Goal: Transaction & Acquisition: Purchase product/service

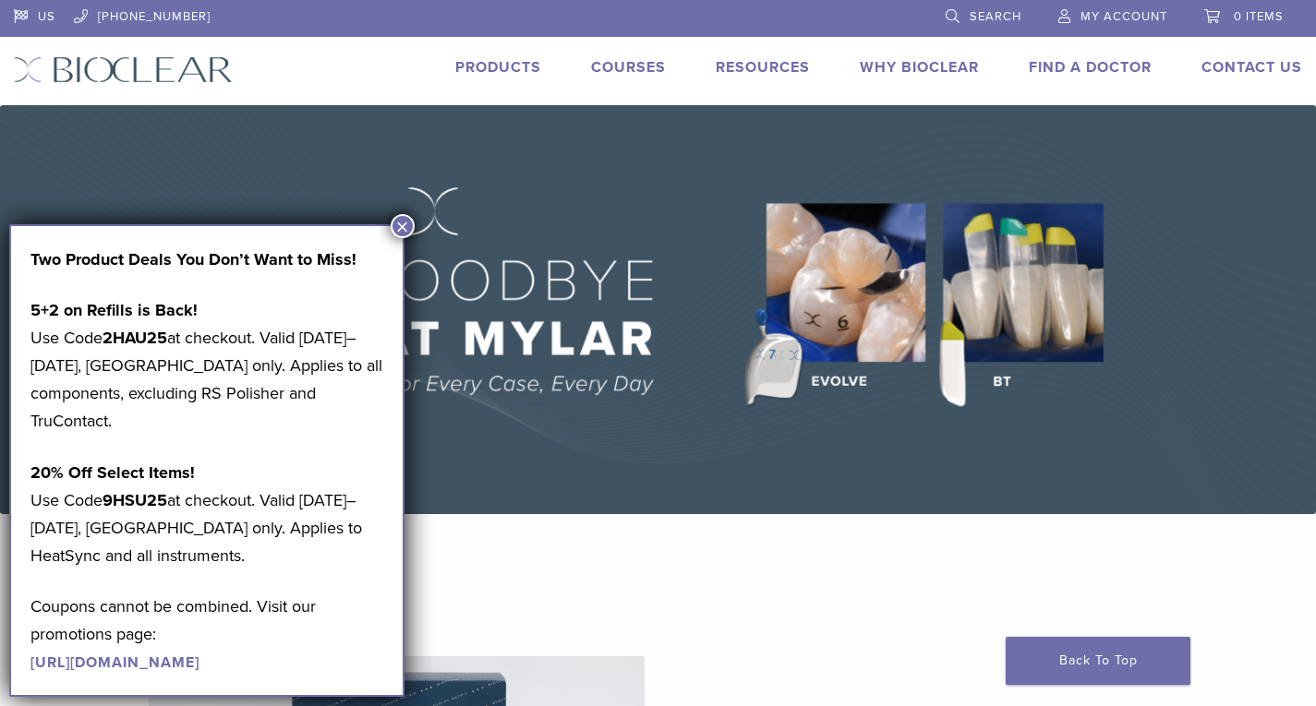
click at [402, 231] on button "×" at bounding box center [403, 226] width 24 height 24
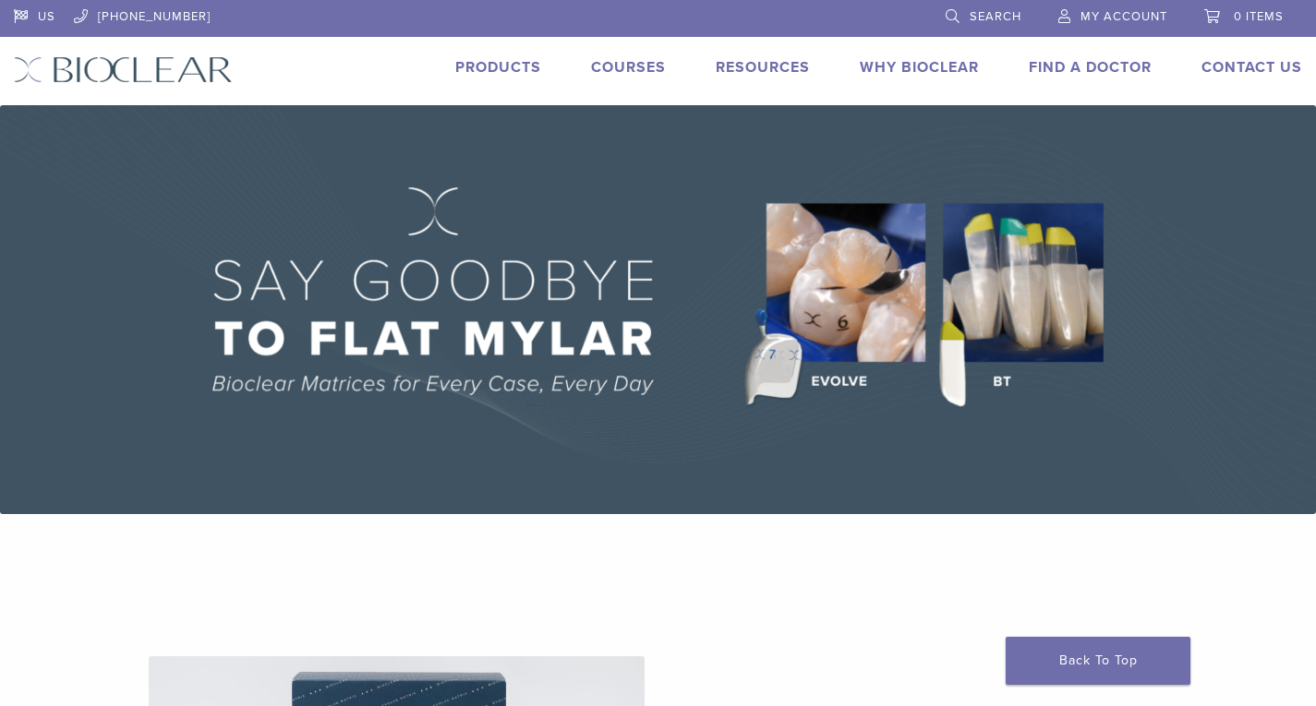
click at [508, 73] on link "Products" at bounding box center [498, 67] width 86 height 18
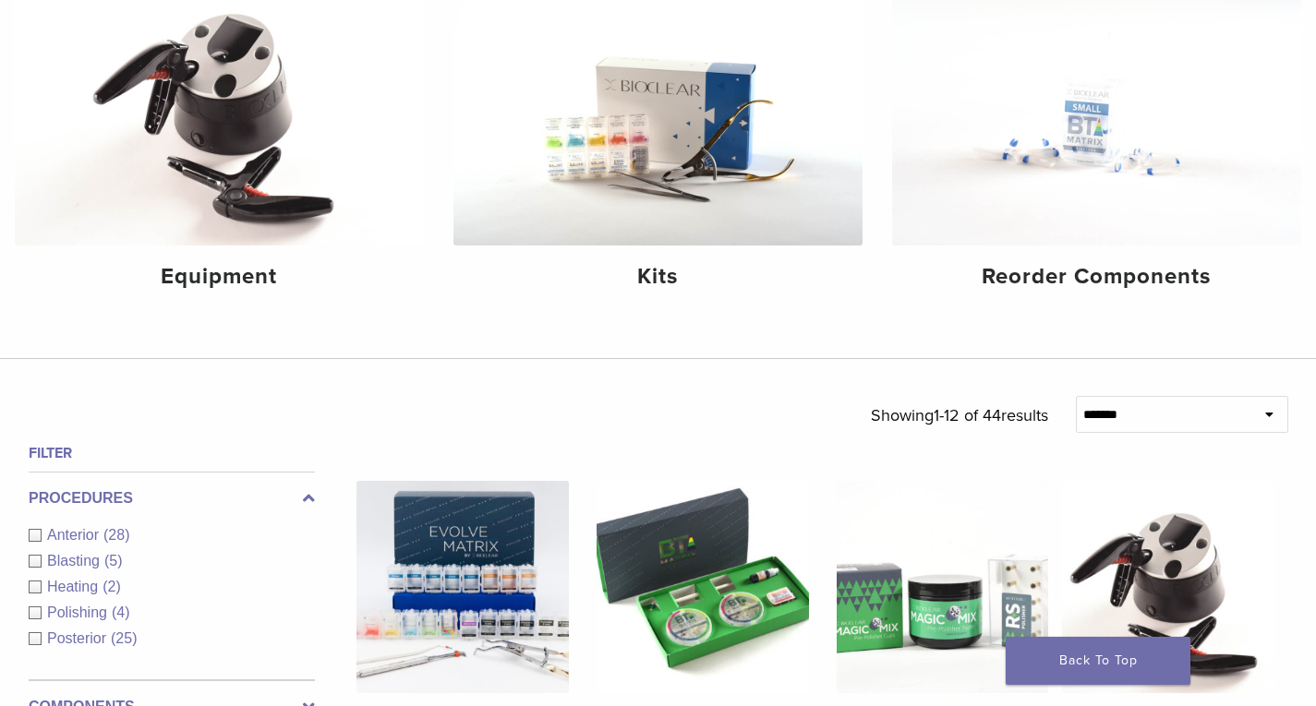
scroll to position [277, 0]
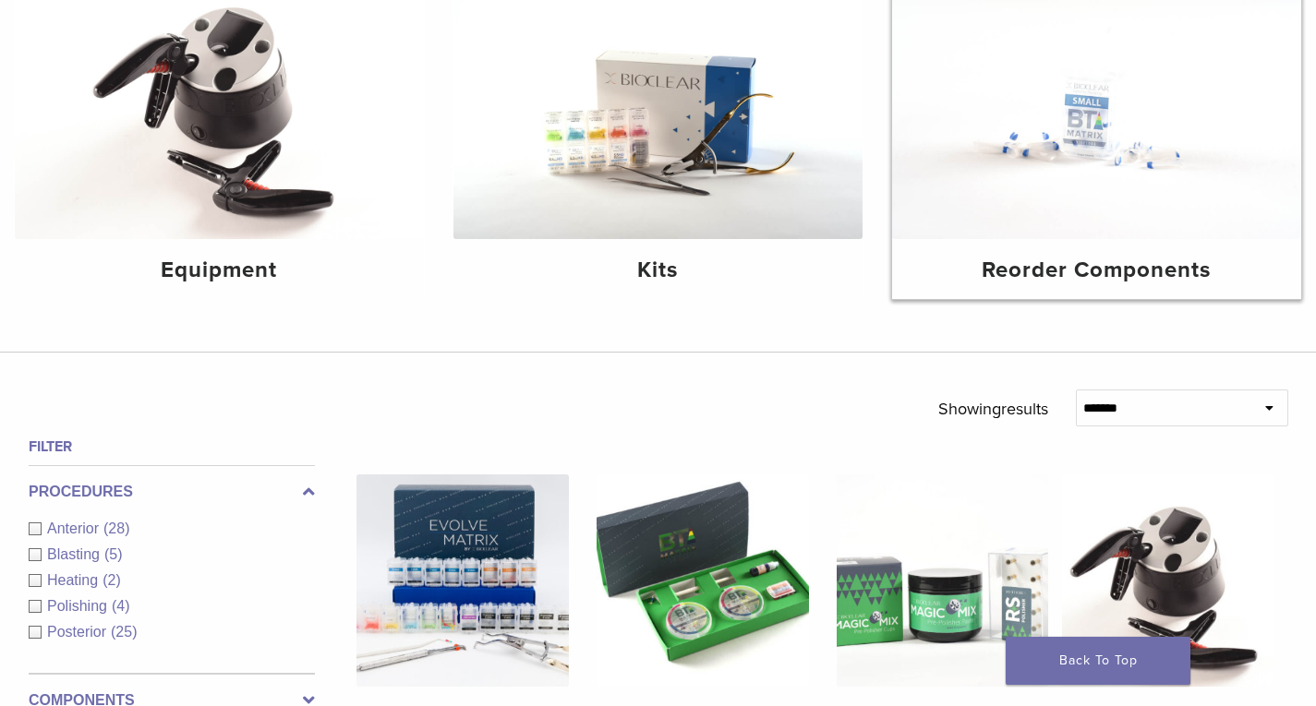
click at [1088, 207] on img at bounding box center [1096, 102] width 409 height 273
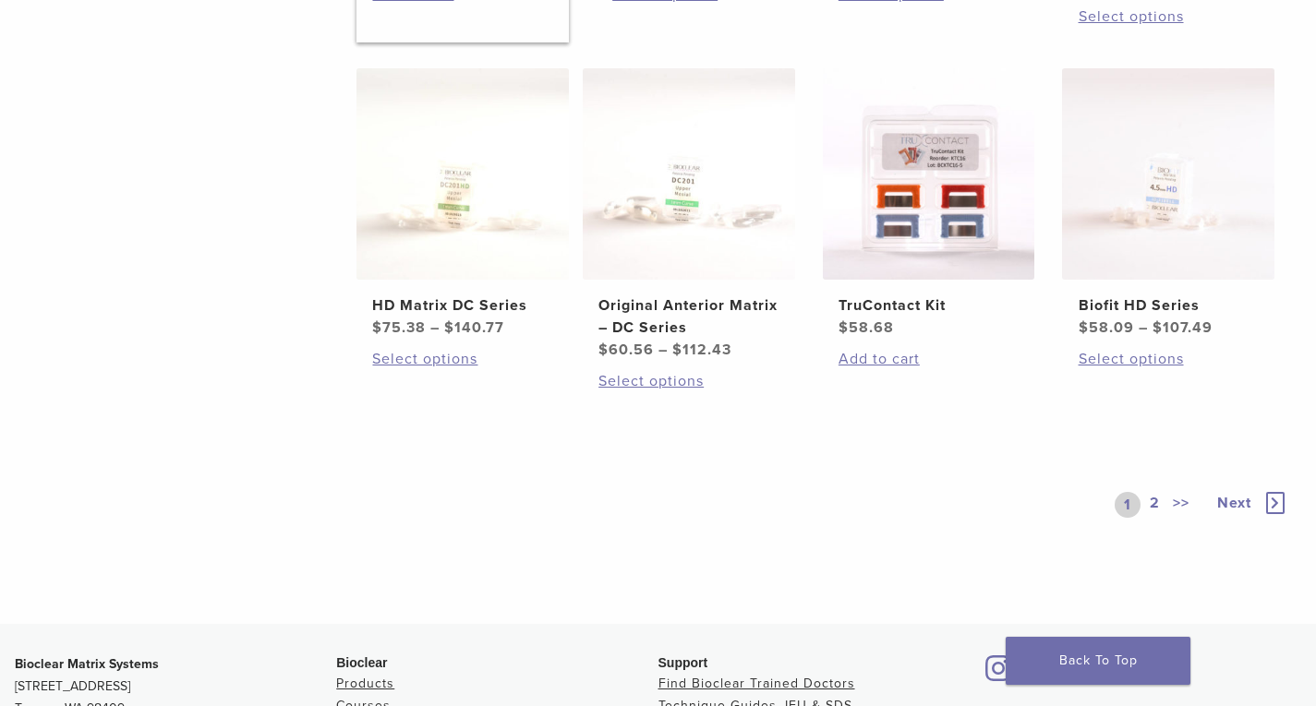
scroll to position [1108, 0]
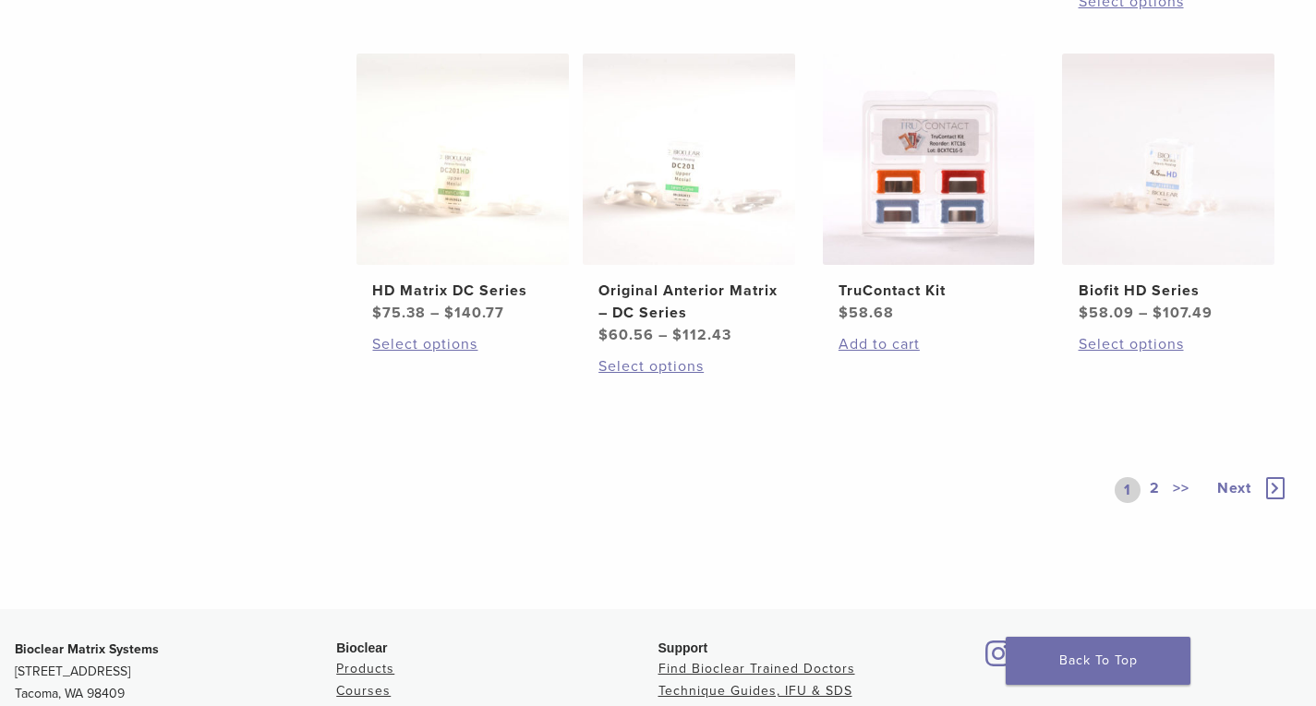
click at [1149, 482] on link "2" at bounding box center [1155, 490] width 18 height 26
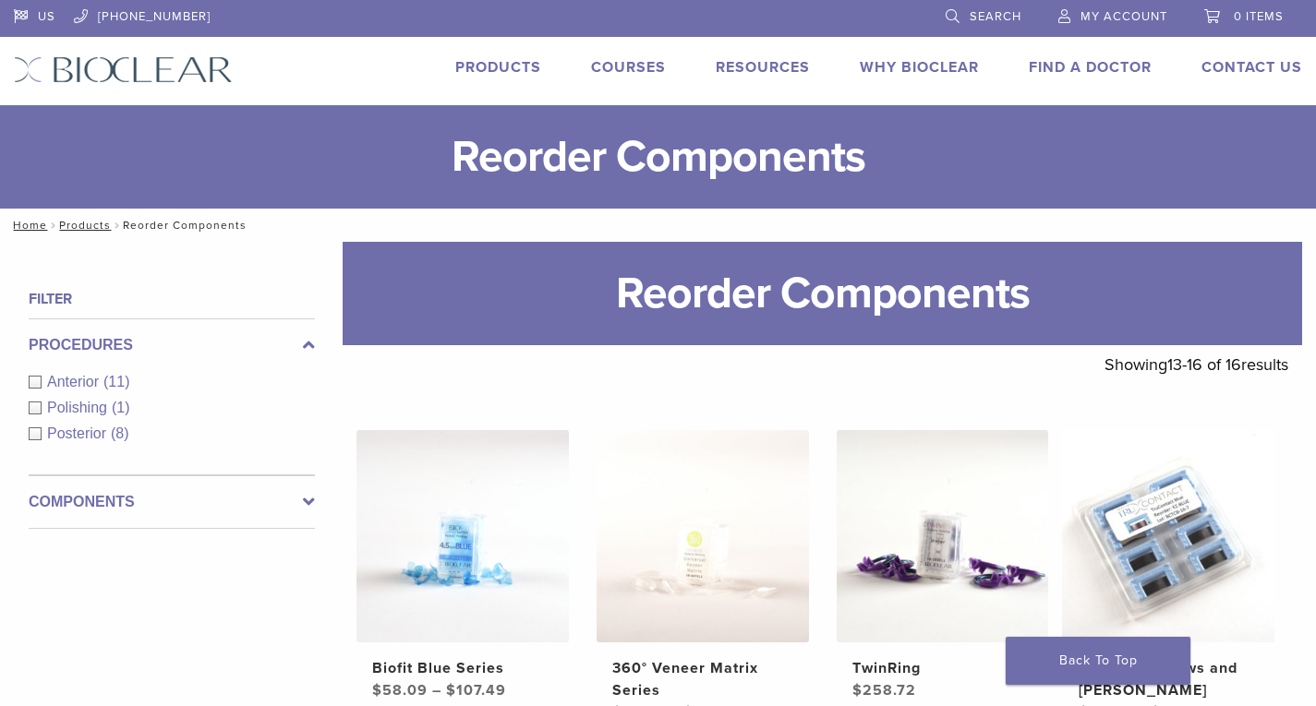
click at [486, 73] on link "Products" at bounding box center [498, 67] width 86 height 18
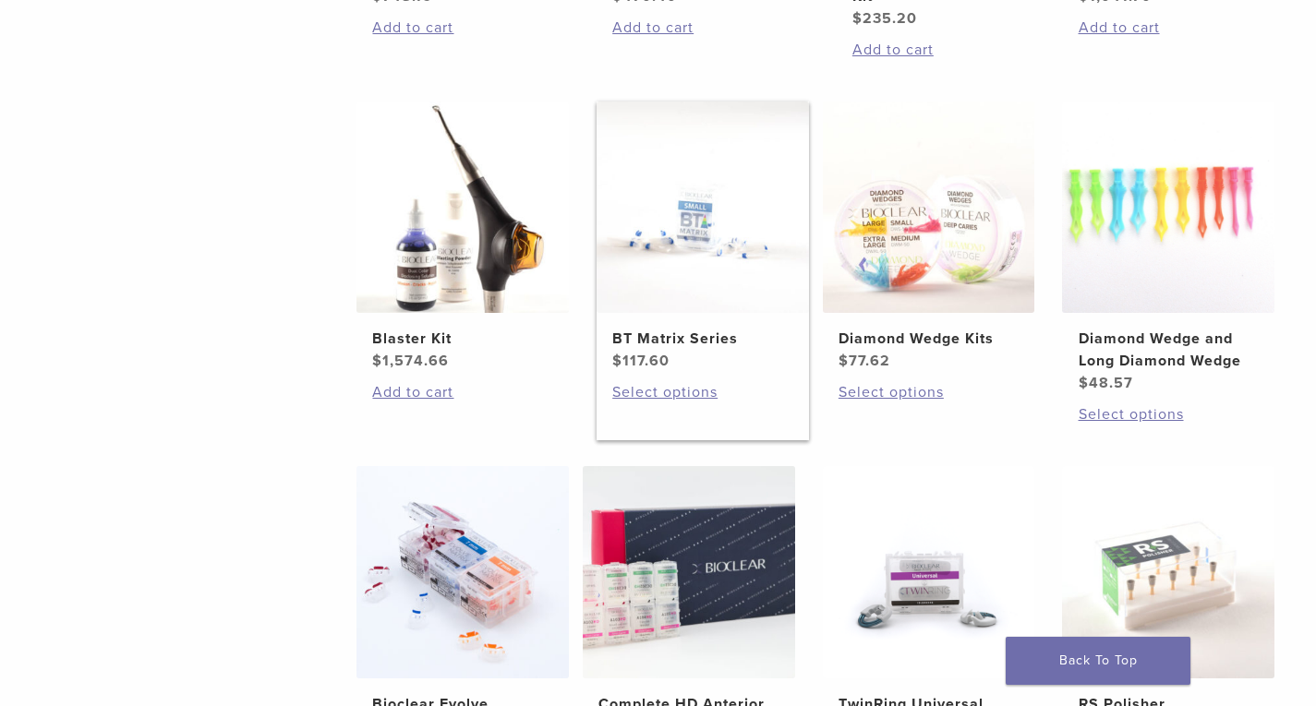
scroll to position [1108, 0]
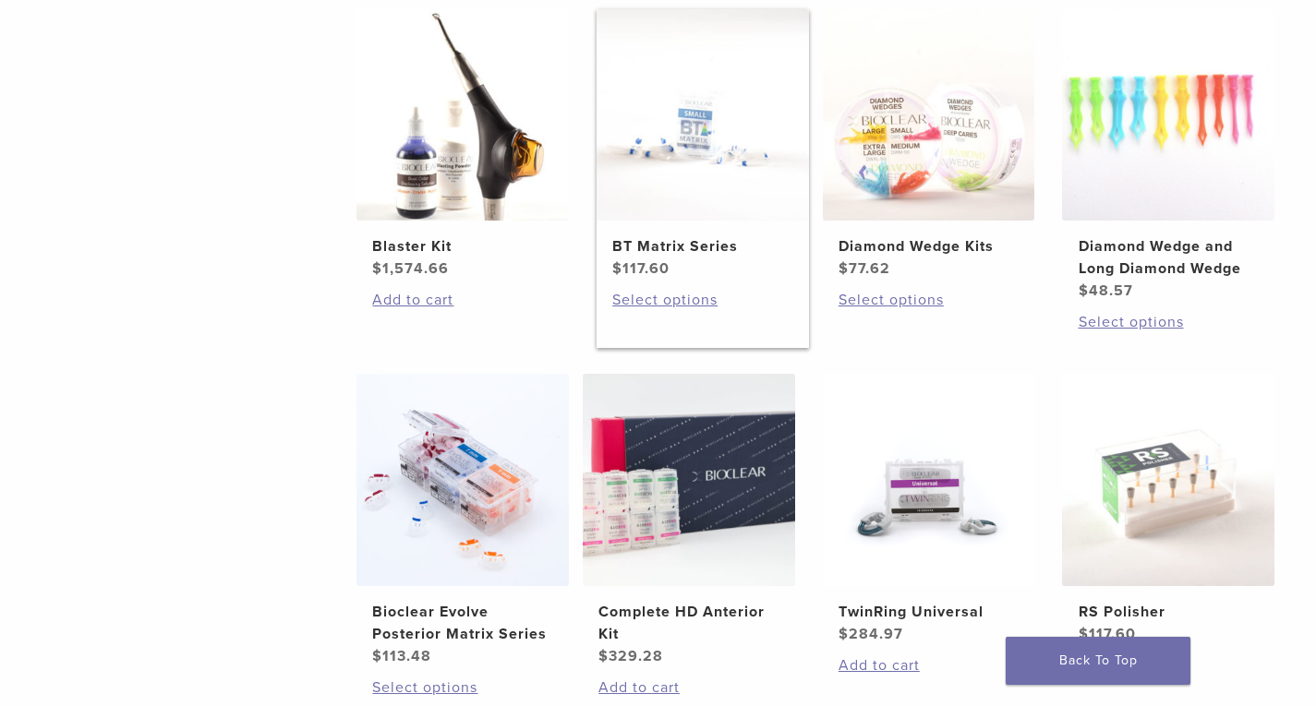
click at [677, 244] on h2 "BT Matrix Series" at bounding box center [702, 246] width 180 height 22
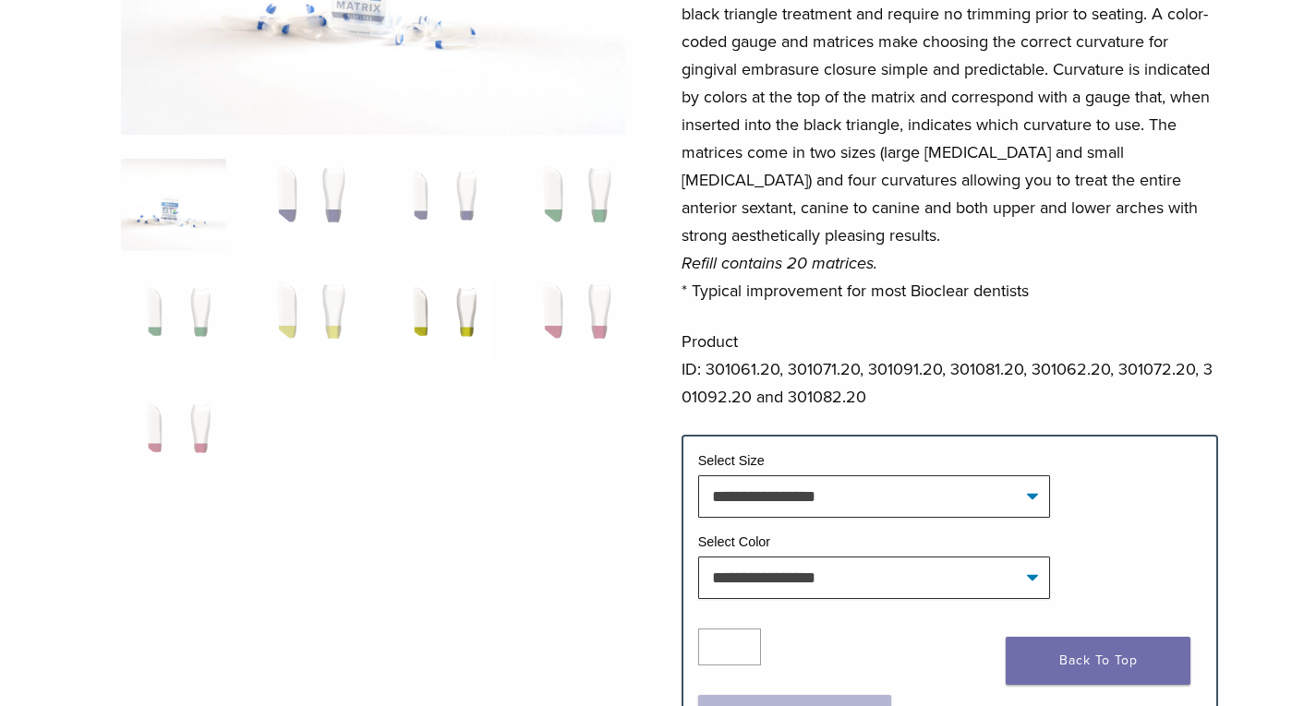
scroll to position [277, 0]
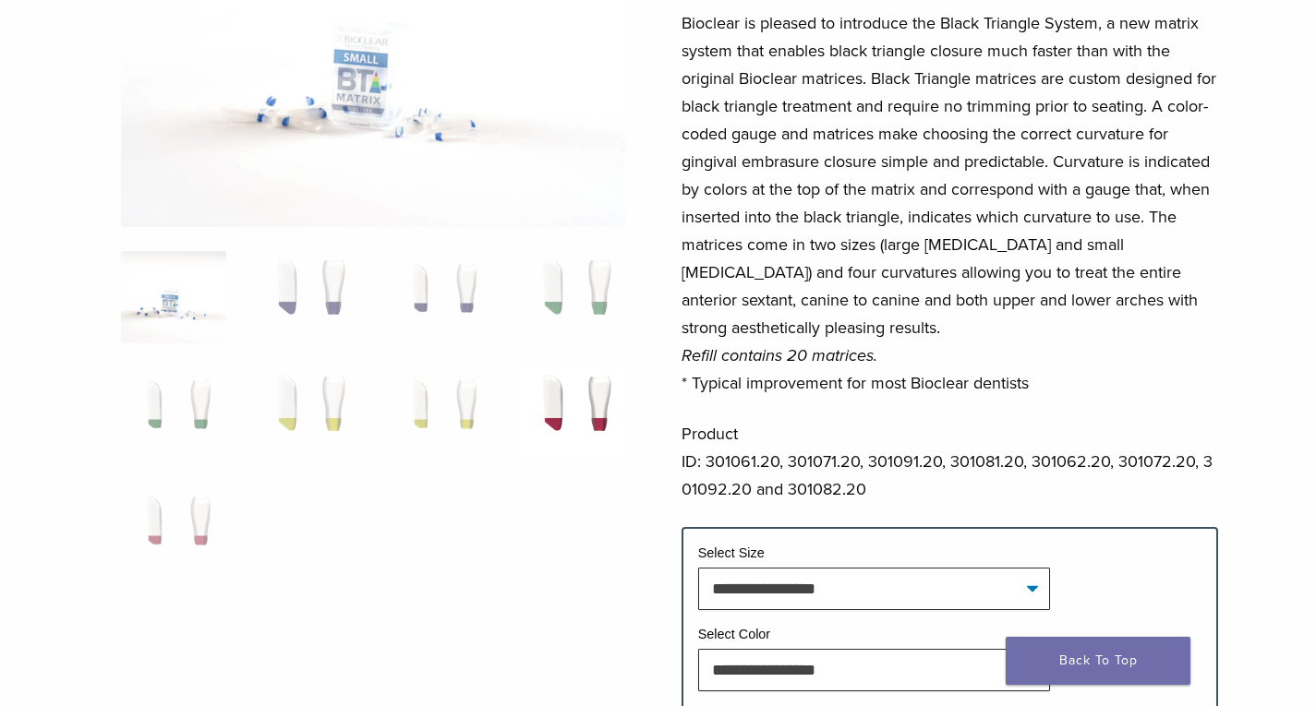
click at [560, 412] on img at bounding box center [572, 413] width 105 height 92
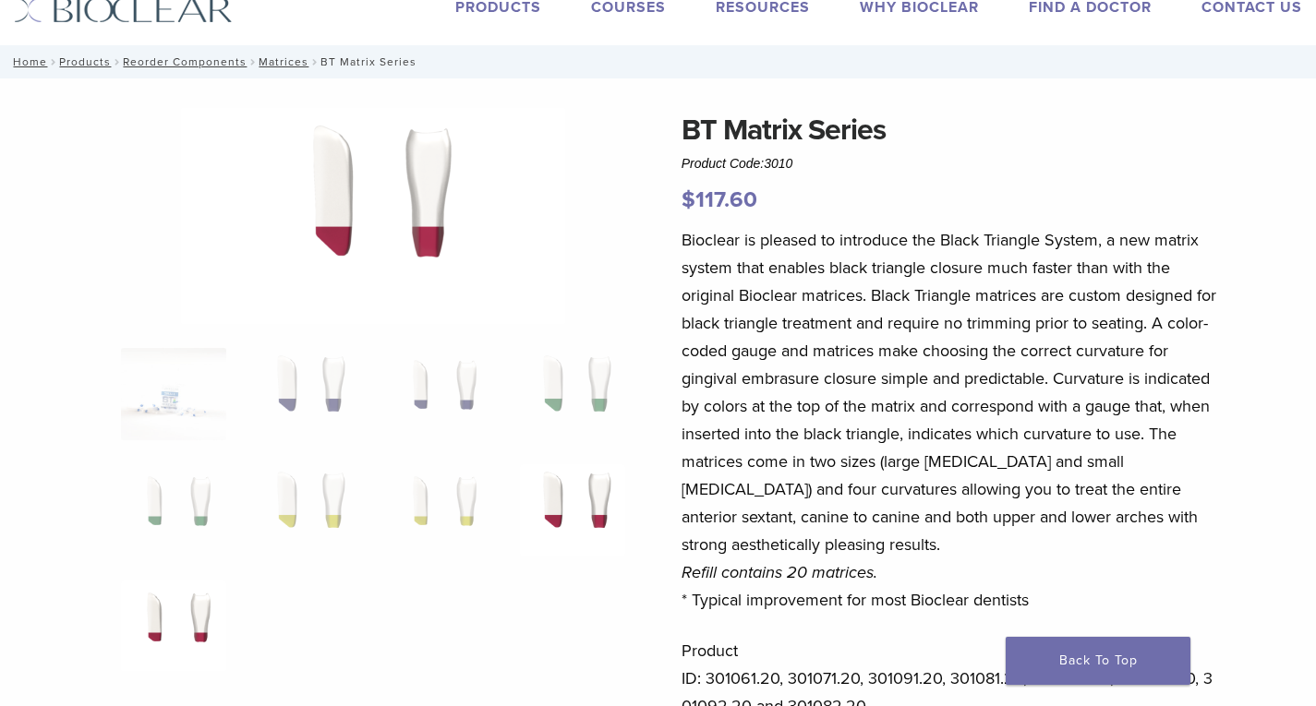
scroll to position [92, 0]
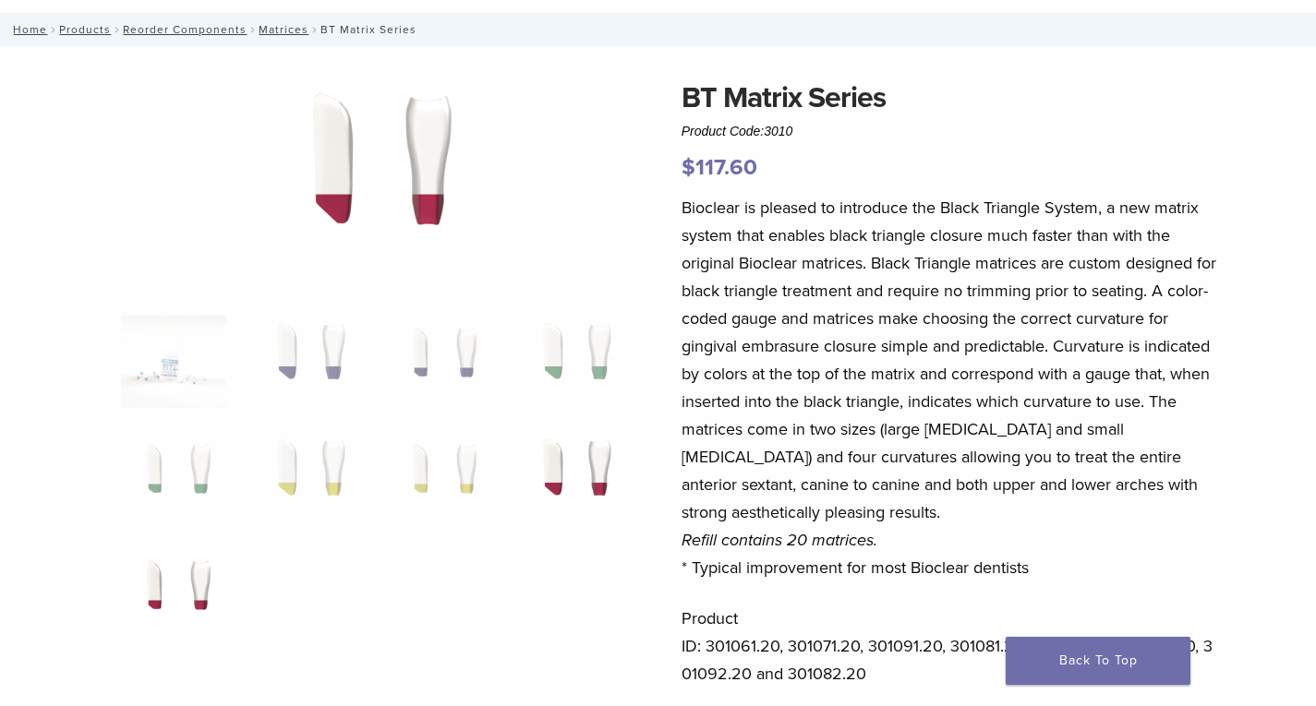
click at [186, 579] on img at bounding box center [173, 594] width 105 height 92
click at [190, 358] on img at bounding box center [173, 362] width 105 height 92
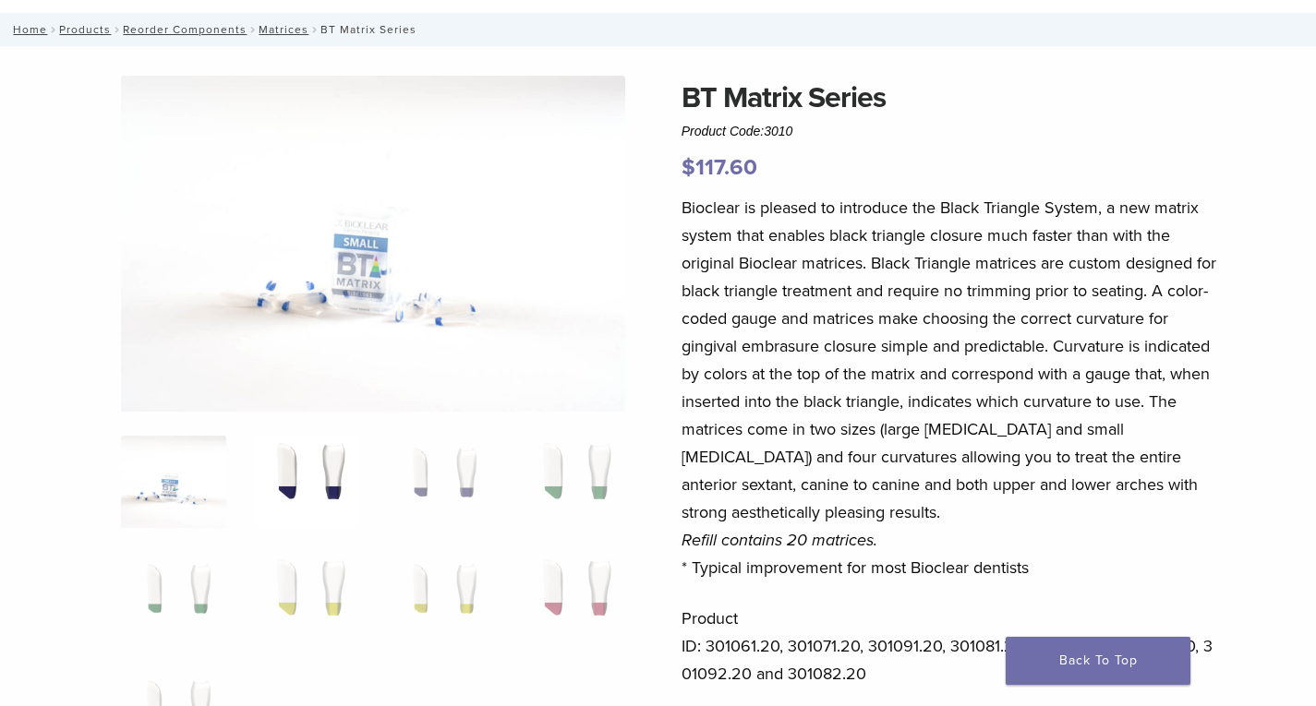
click at [297, 461] on img at bounding box center [306, 482] width 105 height 92
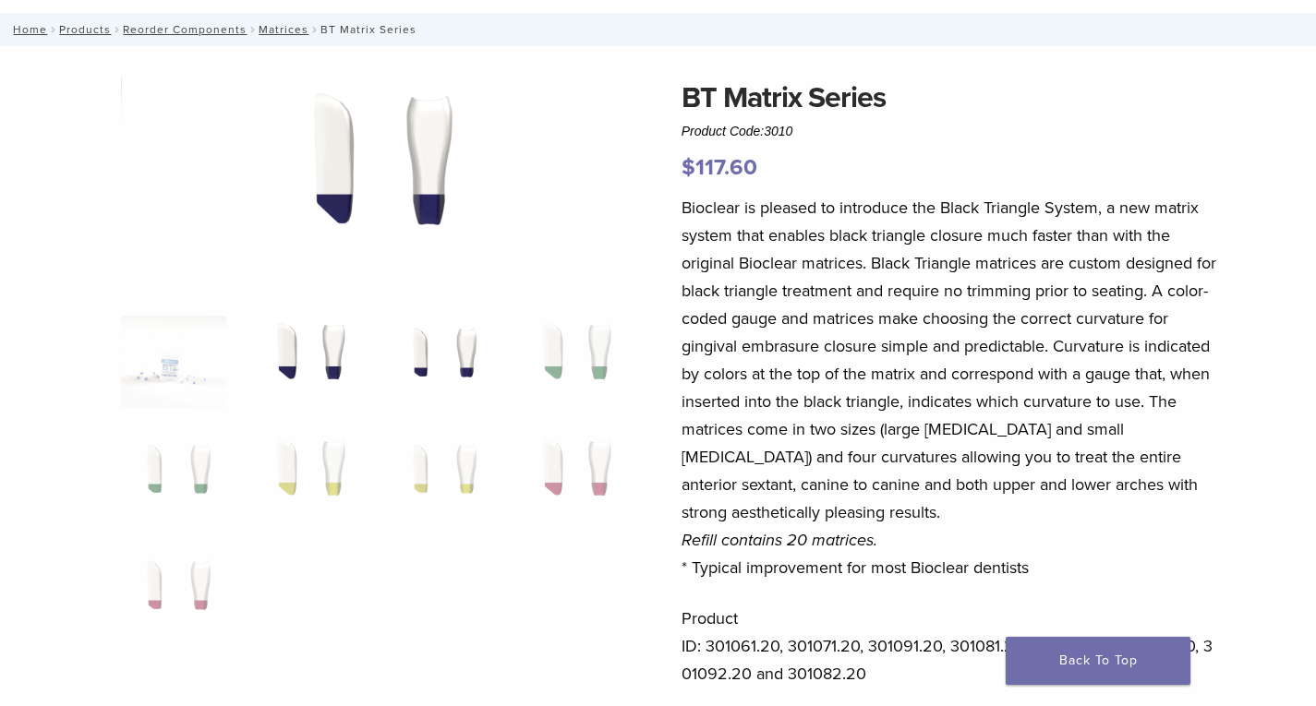
click at [429, 374] on img at bounding box center [439, 362] width 105 height 92
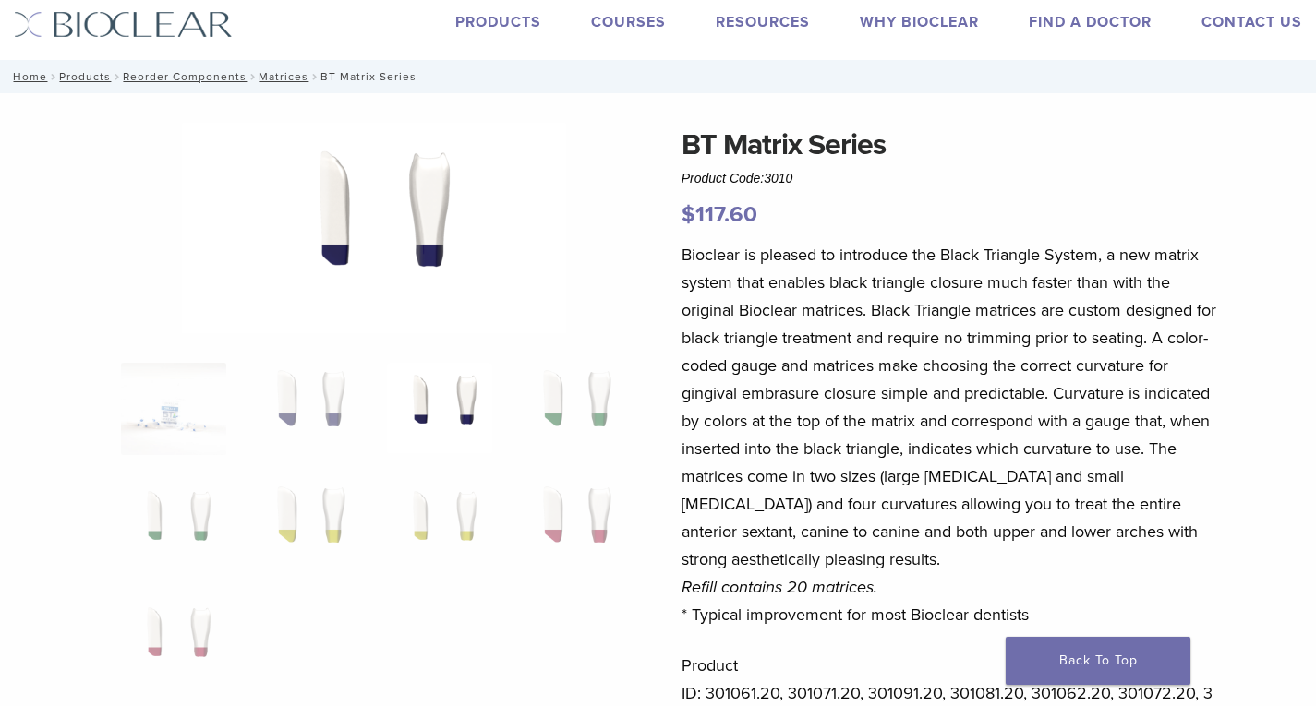
scroll to position [0, 0]
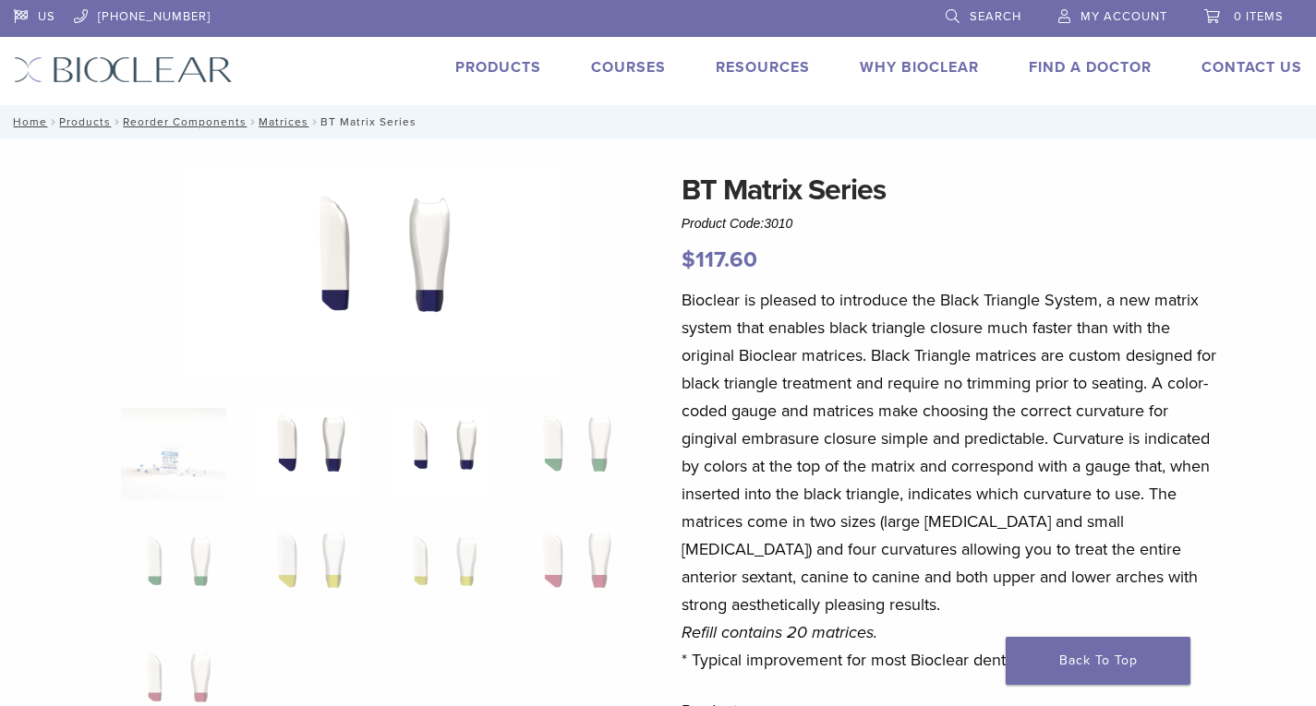
click at [331, 436] on img at bounding box center [306, 454] width 105 height 92
click at [414, 450] on img at bounding box center [439, 454] width 105 height 92
click at [559, 449] on img at bounding box center [572, 454] width 105 height 92
click at [193, 573] on img at bounding box center [173, 570] width 105 height 92
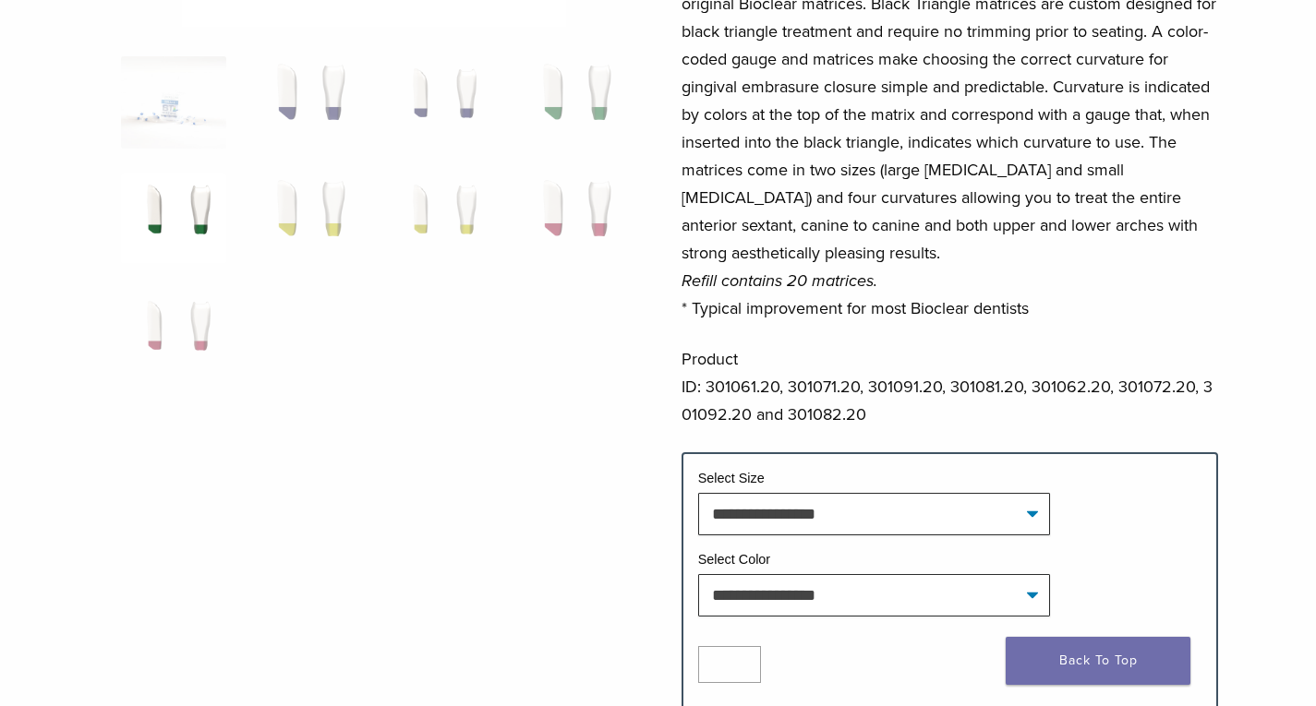
scroll to position [646, 0]
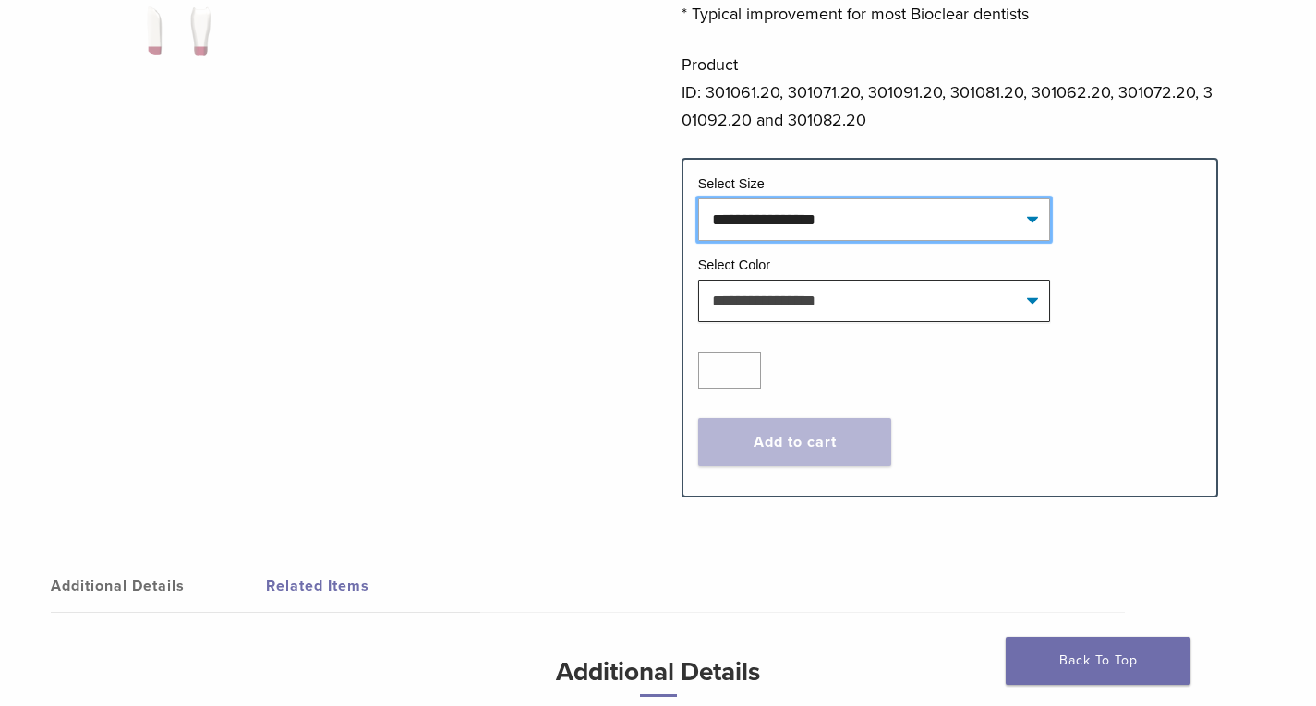
click at [835, 213] on select "**********" at bounding box center [874, 220] width 353 height 42
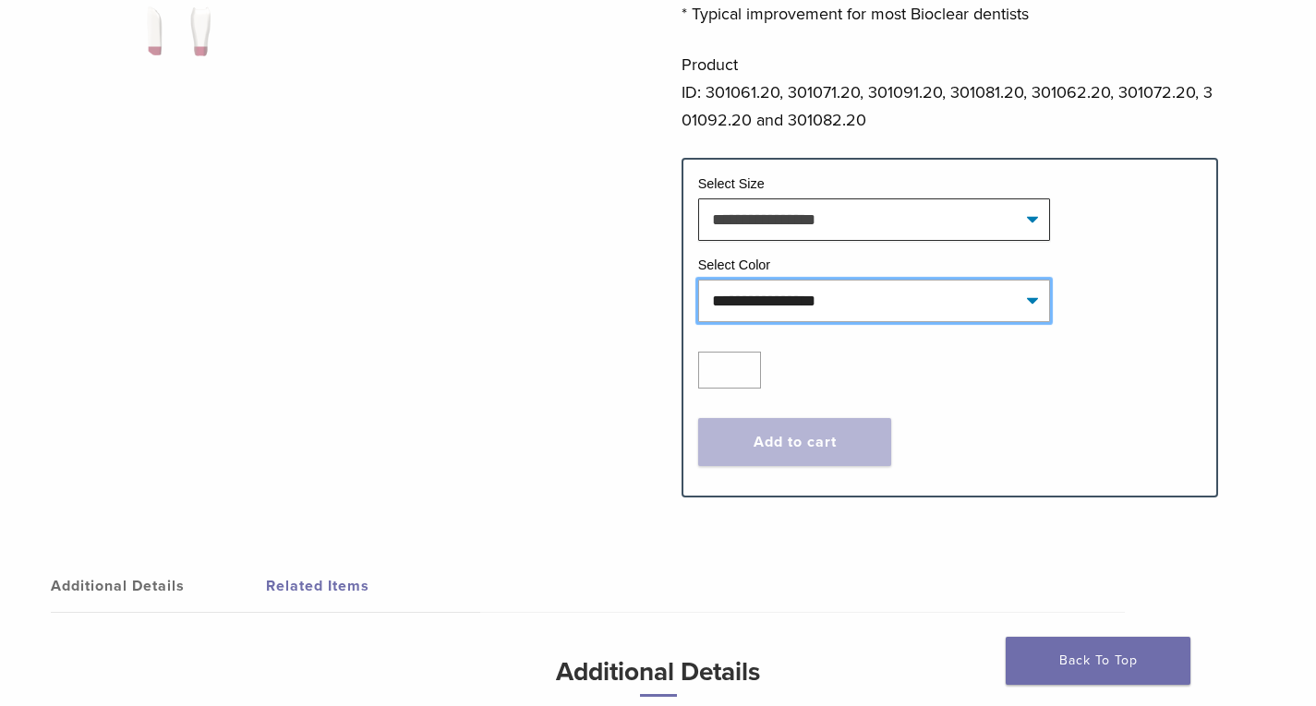
click at [842, 299] on select "**********" at bounding box center [874, 301] width 353 height 42
click at [840, 297] on select "**********" at bounding box center [874, 301] width 353 height 42
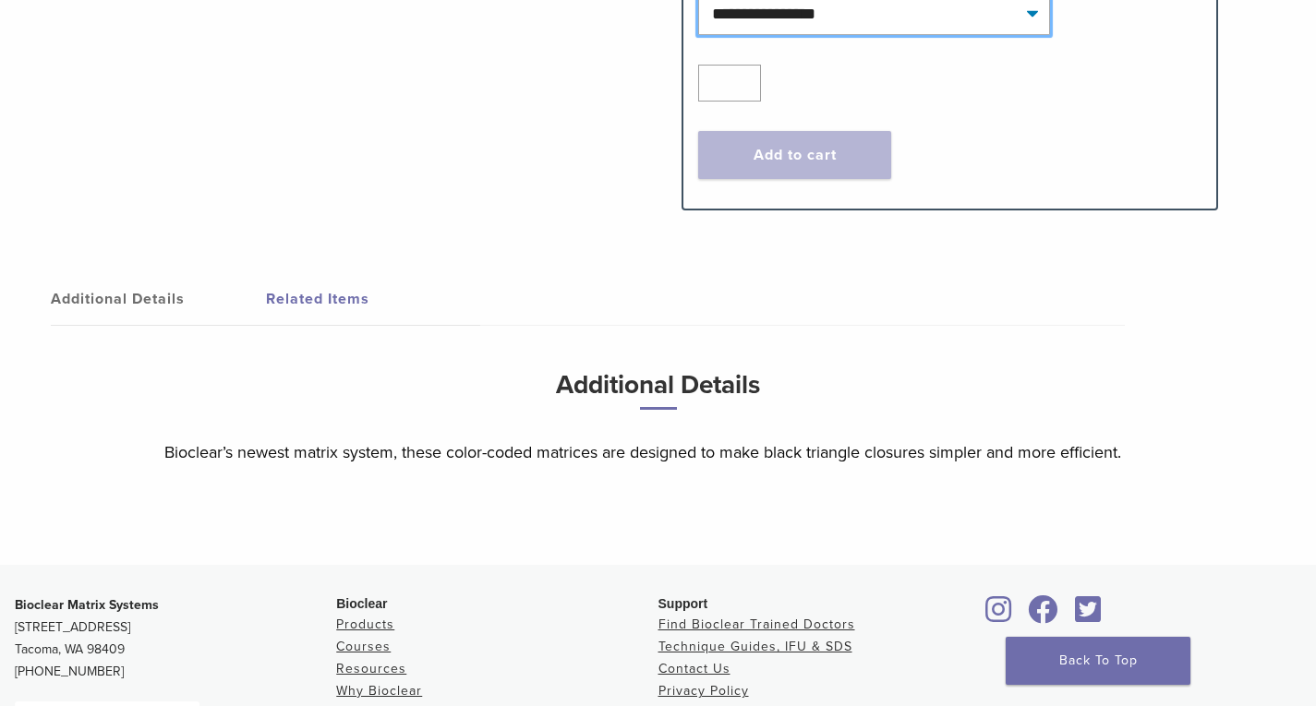
scroll to position [864, 0]
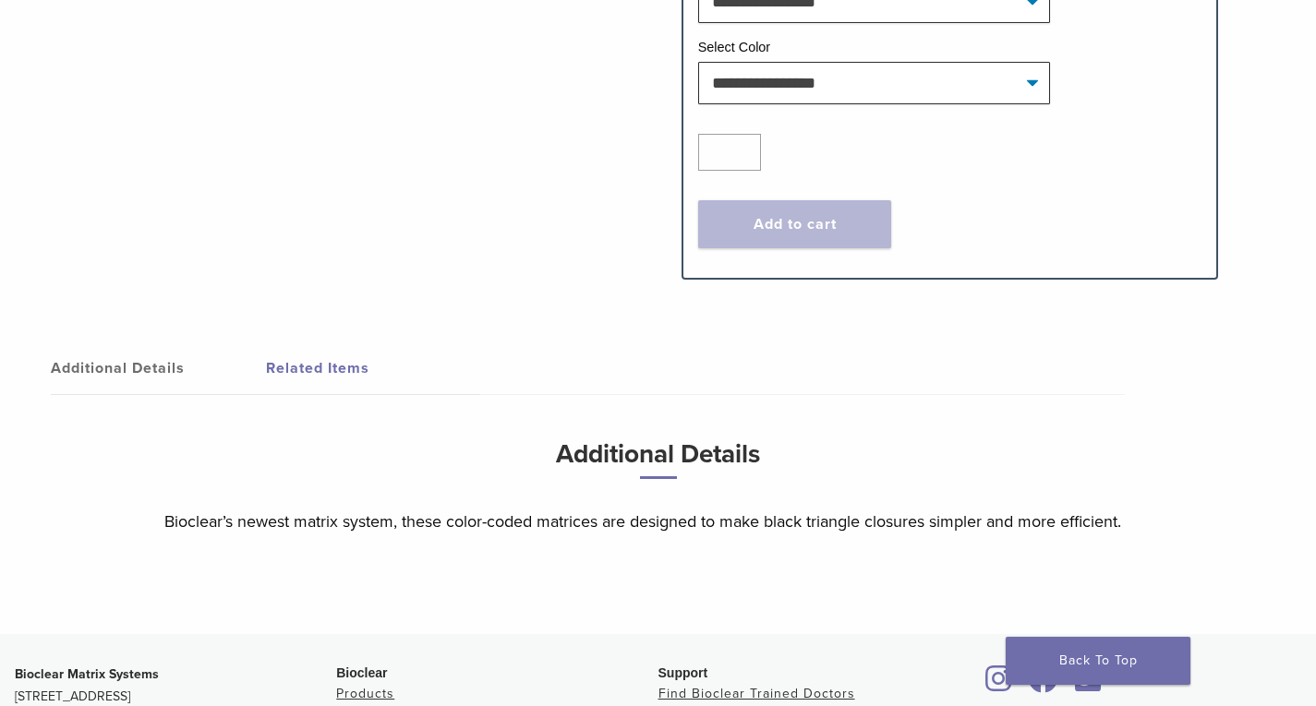
click at [148, 347] on link "Additional Details" at bounding box center [158, 369] width 215 height 52
click at [138, 379] on link "Additional Details" at bounding box center [158, 369] width 215 height 52
click at [150, 359] on link "Additional Details" at bounding box center [158, 369] width 215 height 52
click at [324, 384] on link "Related Items" at bounding box center [373, 369] width 215 height 52
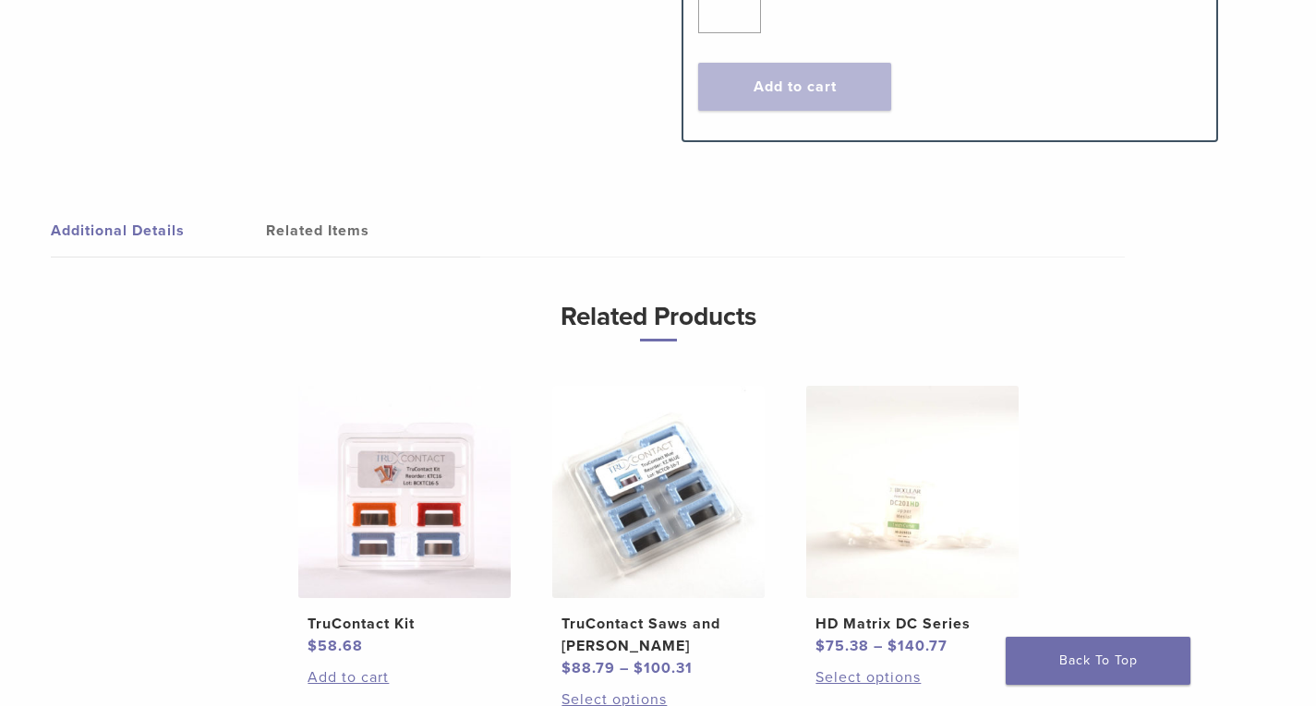
scroll to position [1141, 0]
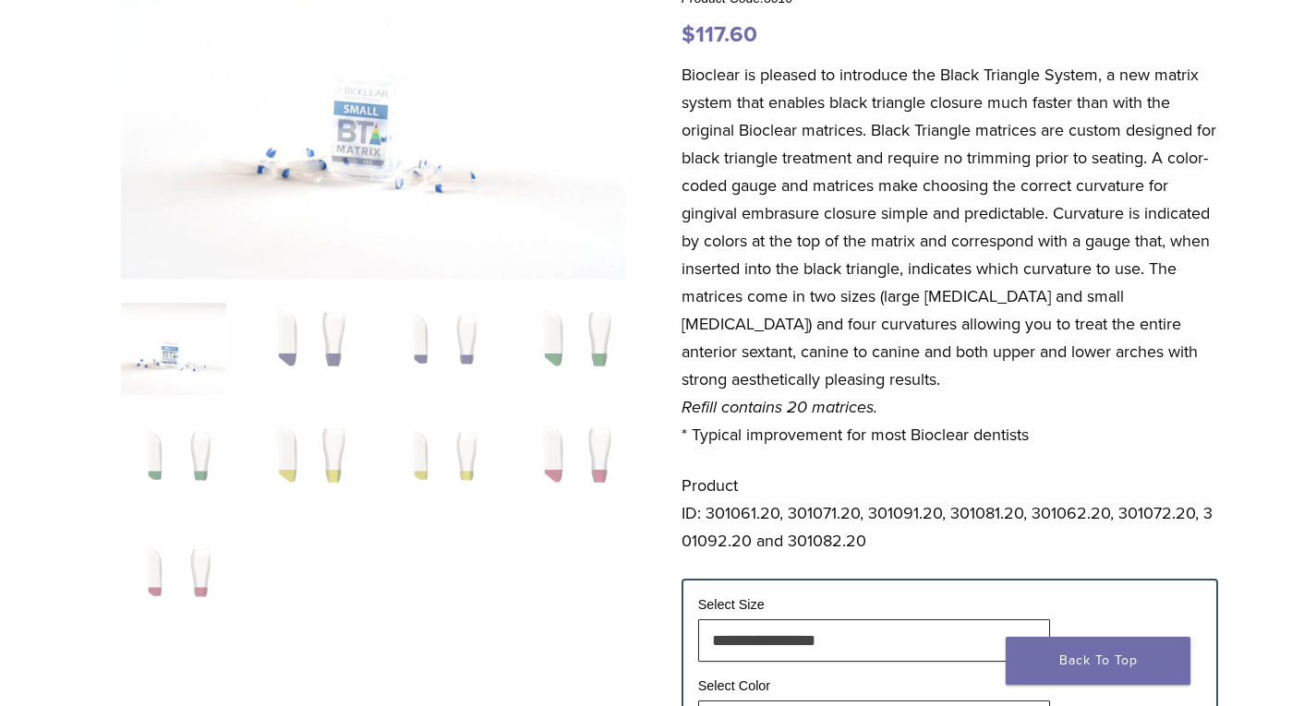
scroll to position [33, 0]
